Goal: Task Accomplishment & Management: Complete application form

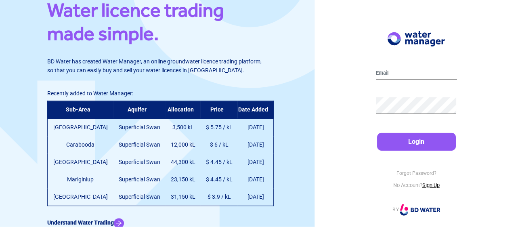
click at [431, 186] on link "Sign Up" at bounding box center [430, 185] width 17 height 6
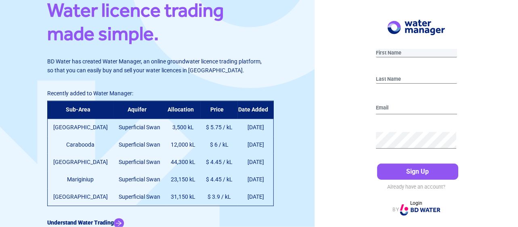
click at [395, 52] on input "text" at bounding box center [416, 53] width 81 height 8
type input "[PERSON_NAME]"
type input "[EMAIL_ADDRESS][DOMAIN_NAME]"
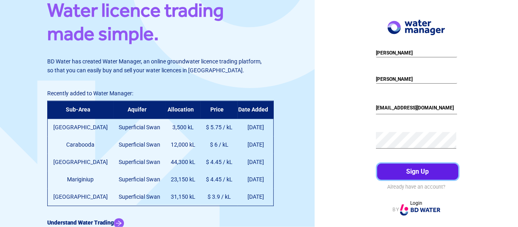
click at [418, 169] on button "Sign Up" at bounding box center [417, 171] width 81 height 16
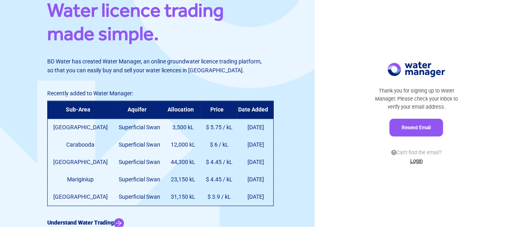
click at [417, 160] on link "Login" at bounding box center [416, 161] width 13 height 6
